Goal: Transaction & Acquisition: Purchase product/service

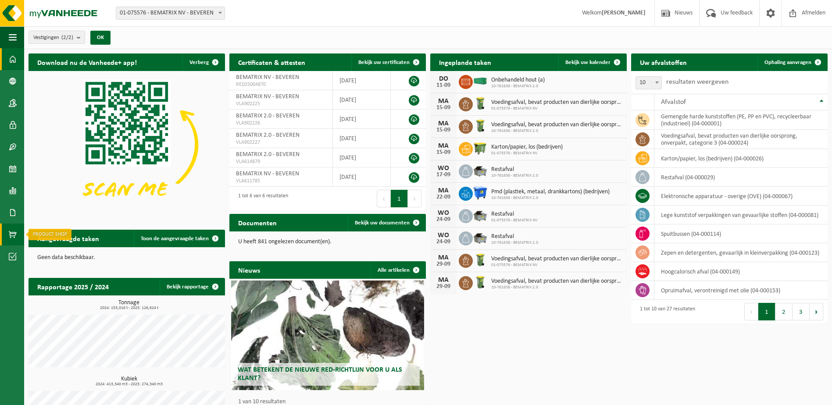
click at [12, 230] on span at bounding box center [13, 235] width 8 height 22
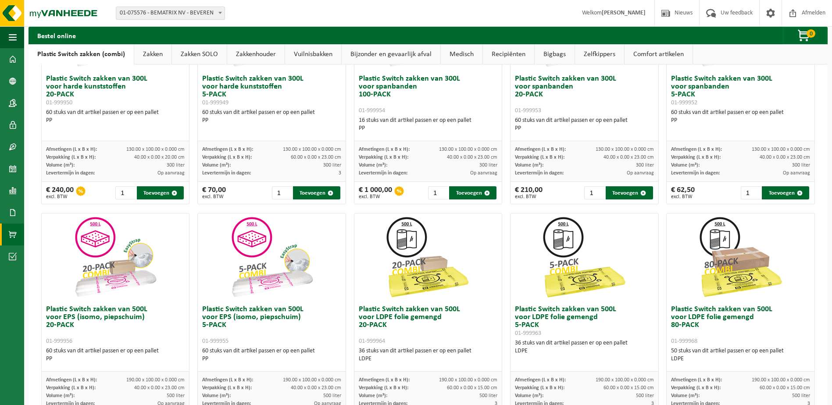
scroll to position [175, 0]
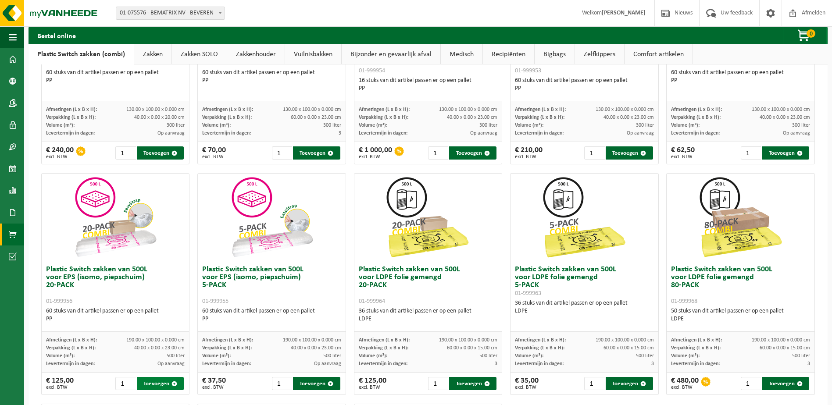
click at [164, 379] on button "Toevoegen" at bounding box center [160, 383] width 47 height 13
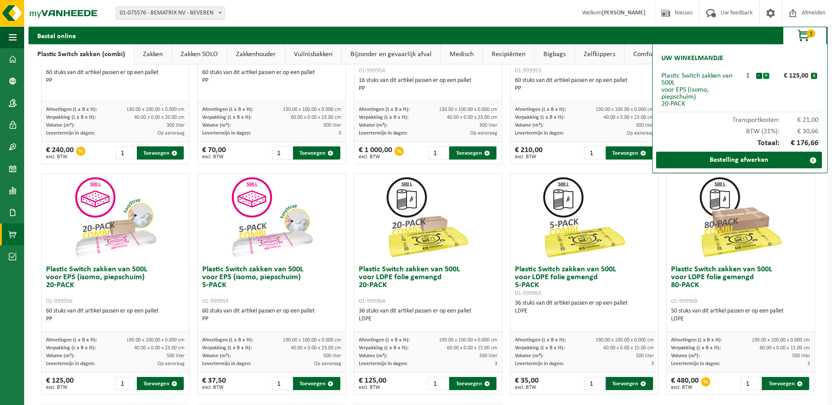
click at [766, 76] on button "+" at bounding box center [766, 76] width 6 height 6
click at [778, 156] on link "Bestelling afwerken" at bounding box center [739, 160] width 166 height 17
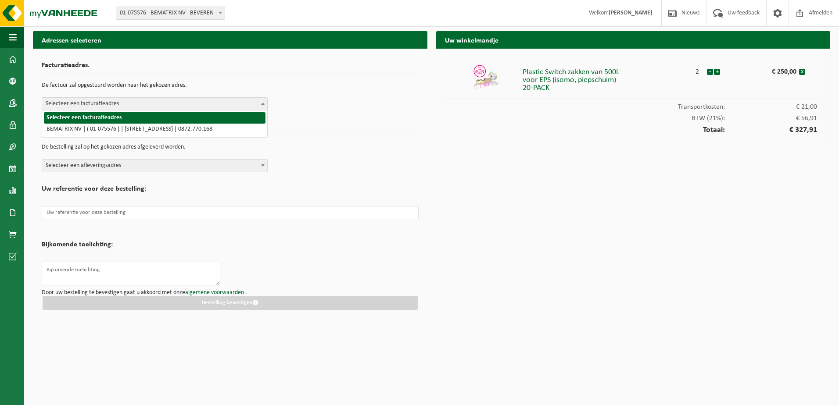
click at [64, 105] on span "Selecteer een facturatieadres" at bounding box center [154, 104] width 225 height 12
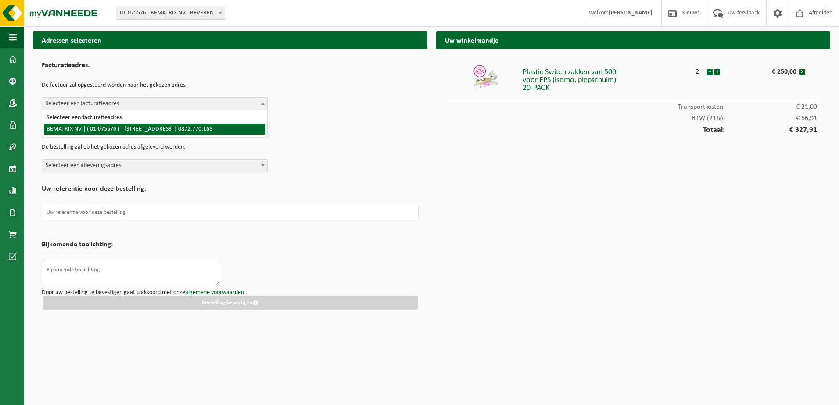
select select "17782"
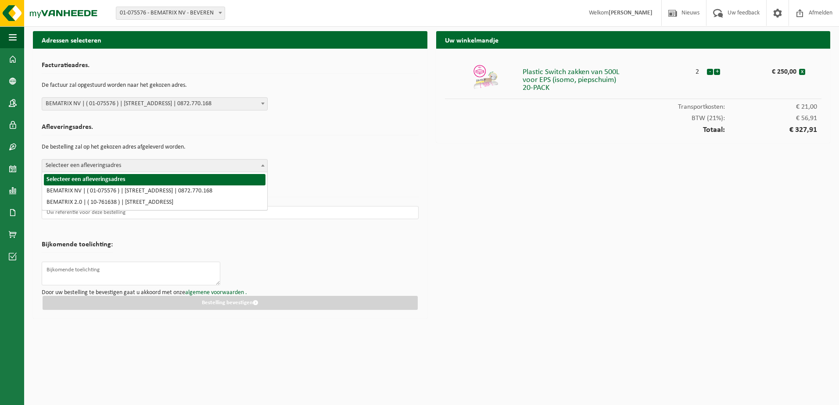
click at [81, 165] on span "Selecteer een afleveringsadres" at bounding box center [154, 166] width 225 height 12
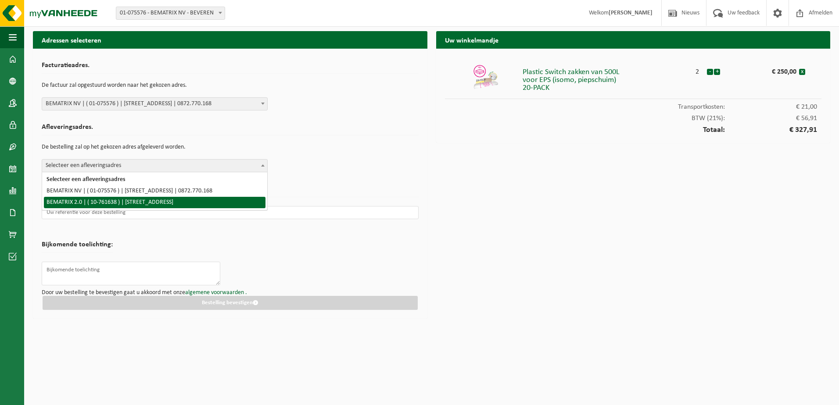
select select "17788"
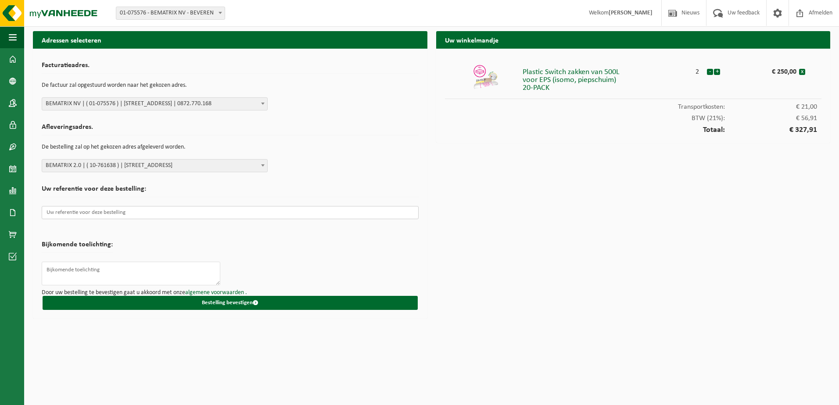
click at [145, 208] on input "text" at bounding box center [230, 212] width 377 height 13
paste input "IOR25-06481"
type input "IOR25-06481"
click at [227, 251] on form "Facturatieadres. De factuur zal opgestuurd worden naar het gekozen adres. Selec…" at bounding box center [230, 183] width 377 height 253
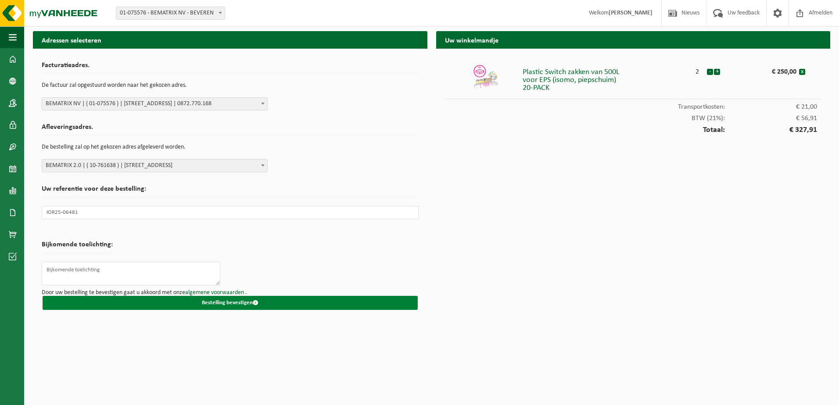
click at [270, 305] on button "Bestelling bevestigen" at bounding box center [230, 303] width 375 height 14
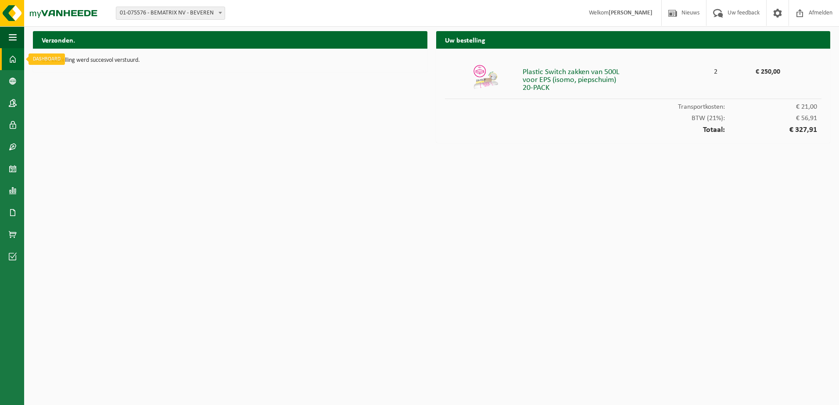
click at [18, 60] on link "Dashboard" at bounding box center [12, 59] width 24 height 22
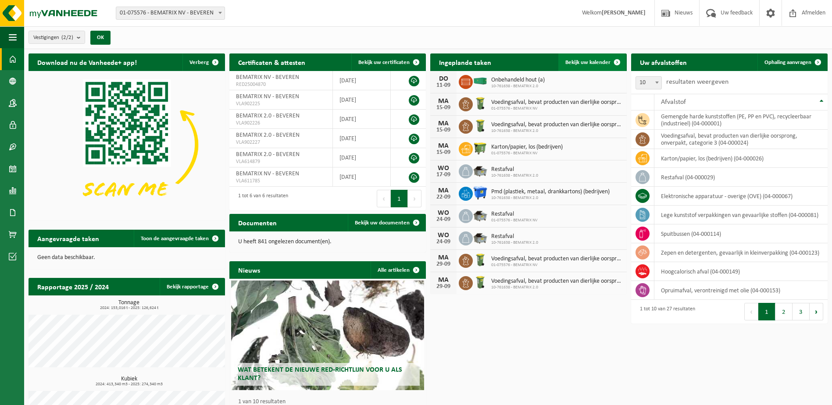
click at [597, 64] on span "Bekijk uw kalender" at bounding box center [587, 63] width 45 height 6
